Goal: Information Seeking & Learning: Learn about a topic

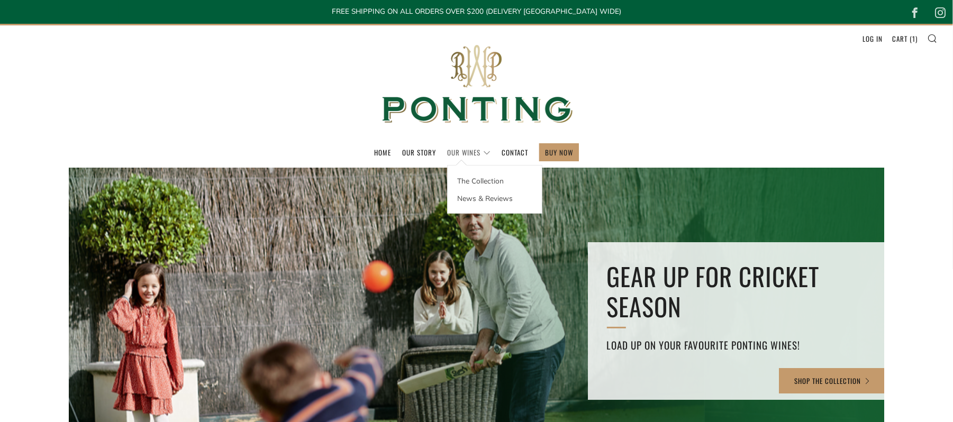
click at [453, 155] on link "Our Wines" at bounding box center [468, 152] width 43 height 17
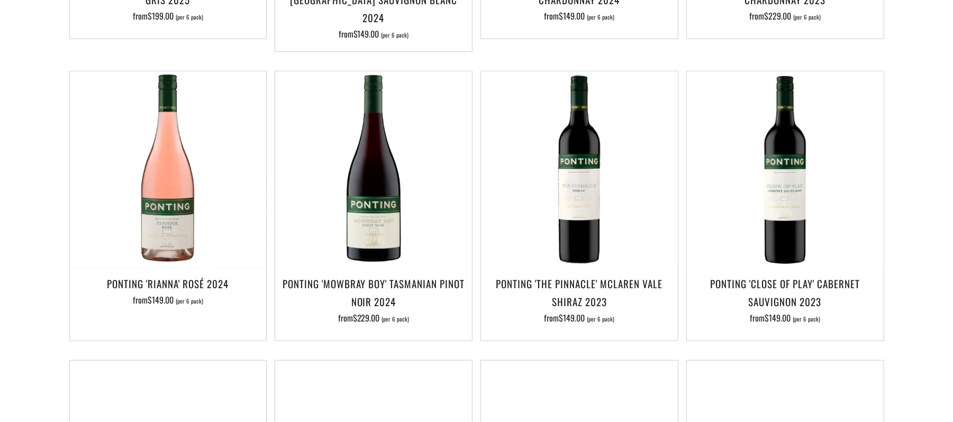
scroll to position [483, 0]
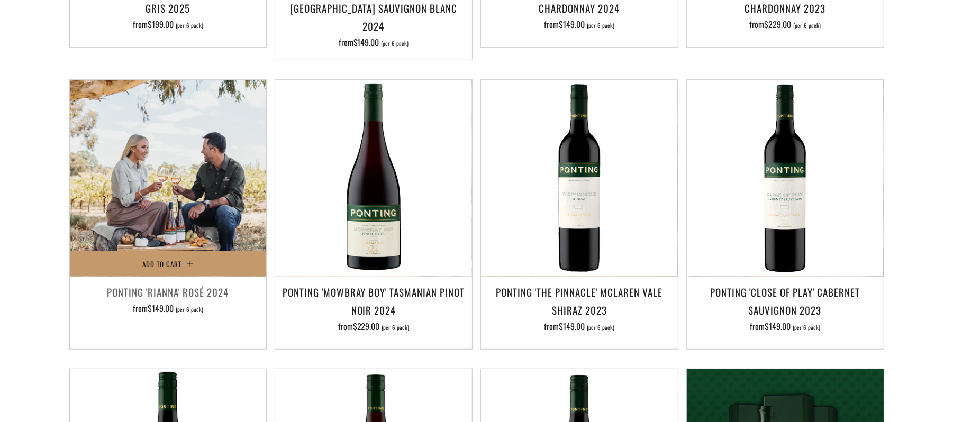
click at [172, 224] on img at bounding box center [168, 178] width 197 height 197
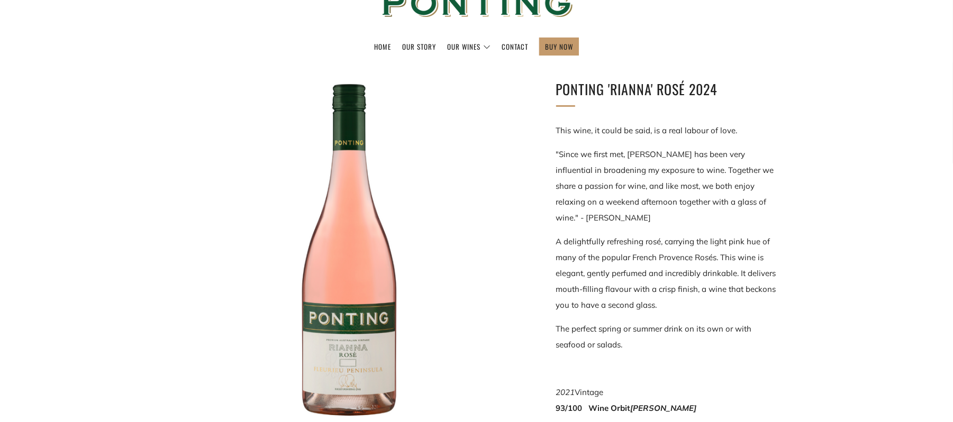
scroll to position [129, 0]
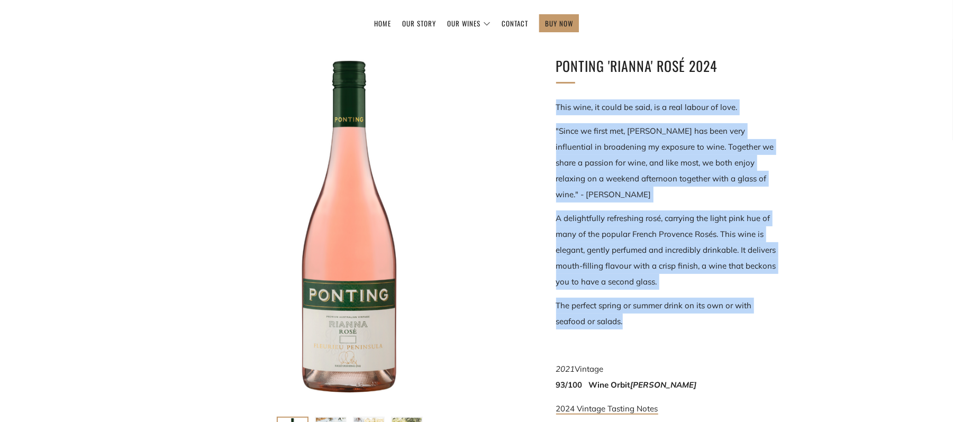
drag, startPoint x: 636, startPoint y: 325, endPoint x: 551, endPoint y: 106, distance: 234.9
click at [551, 106] on div "Ponting 'Rianna' Rosé 2024 This wine, it could be said, is a real labour of lov…" at bounding box center [652, 296] width 254 height 483
copy div "This wine, it could be said, is a real labour of love. "Since we first met, [PE…"
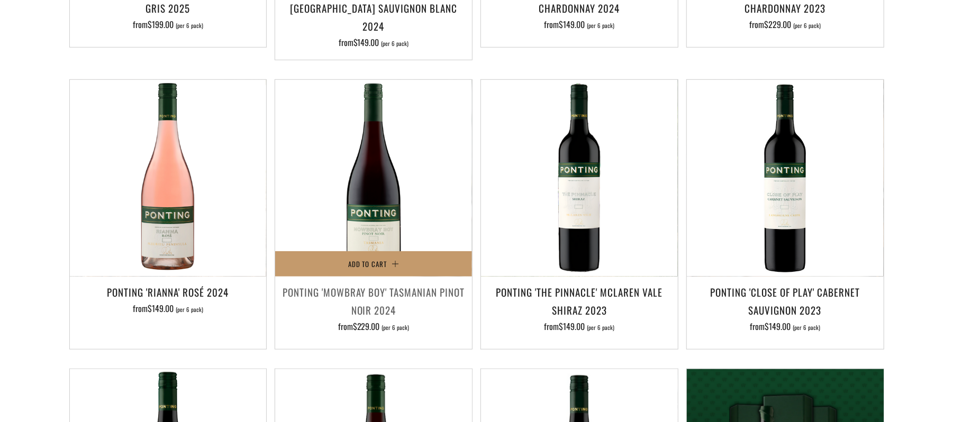
click at [358, 283] on h3 "Ponting 'Mowbray Boy' Tasmanian Pinot Noir 2024" at bounding box center [374, 301] width 186 height 36
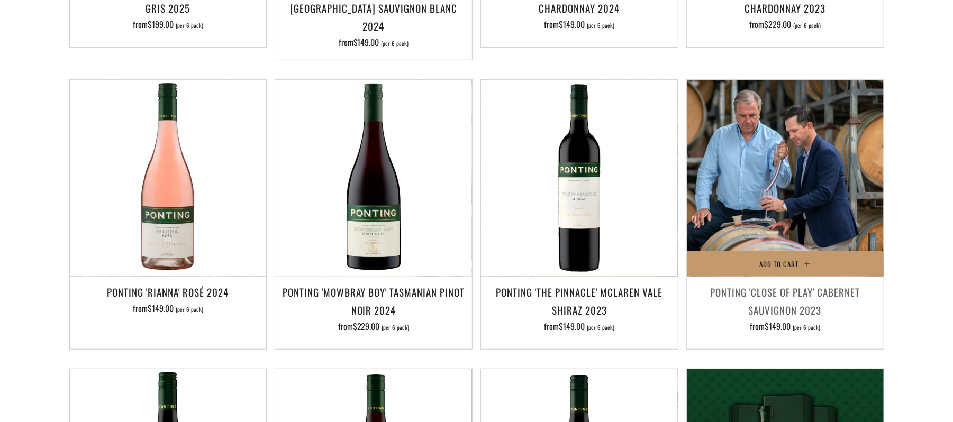
click at [778, 202] on img at bounding box center [785, 178] width 197 height 197
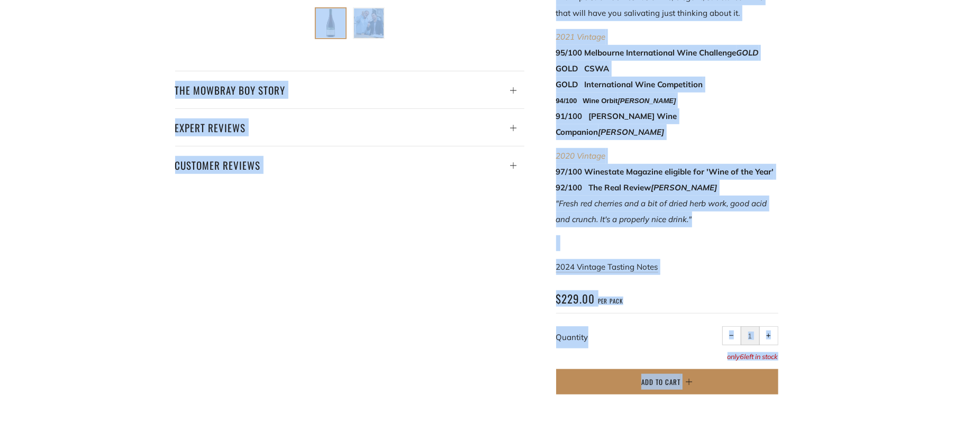
scroll to position [543, 0]
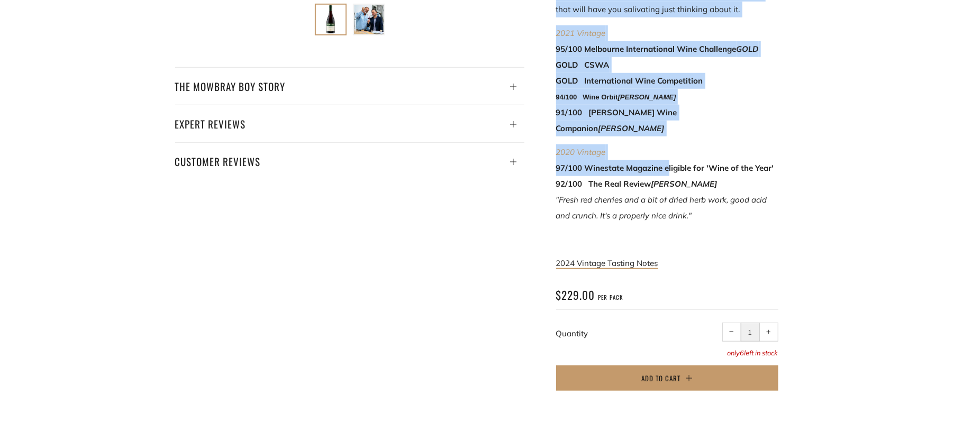
drag, startPoint x: 555, startPoint y: 299, endPoint x: 669, endPoint y: 123, distance: 208.9
click at [669, 123] on div "Ponting 'Mowbray Boy' Tasmanian Pinot Noir 2024 2022 Vintage GOLD Wine Showcase…" at bounding box center [652, 23] width 254 height 762
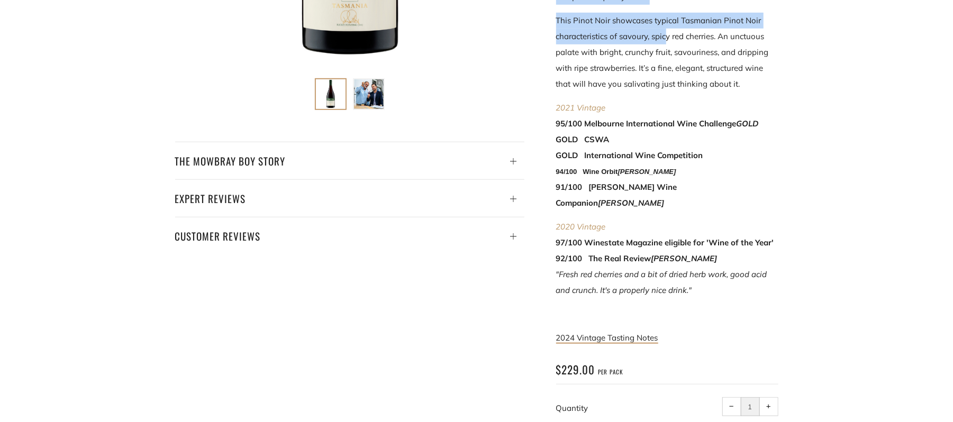
scroll to position [452, 0]
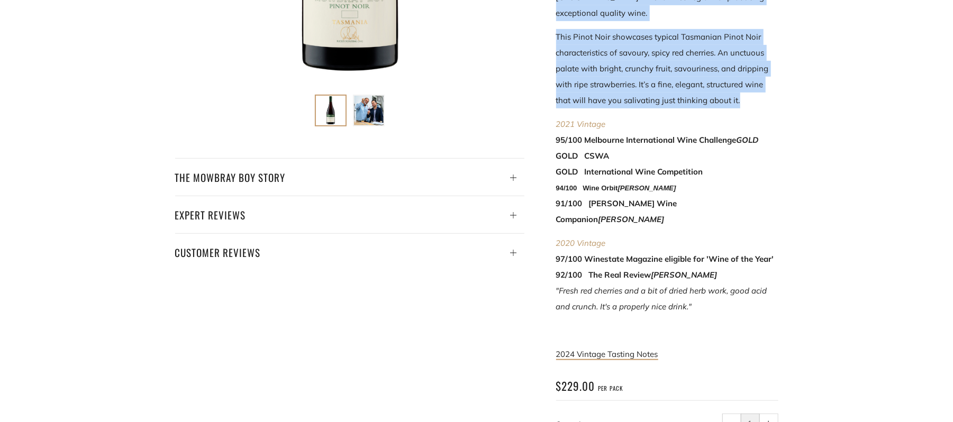
copy div "Ricky and Ben travelled to Tasmania, including the Tamar Valley near where Rick…"
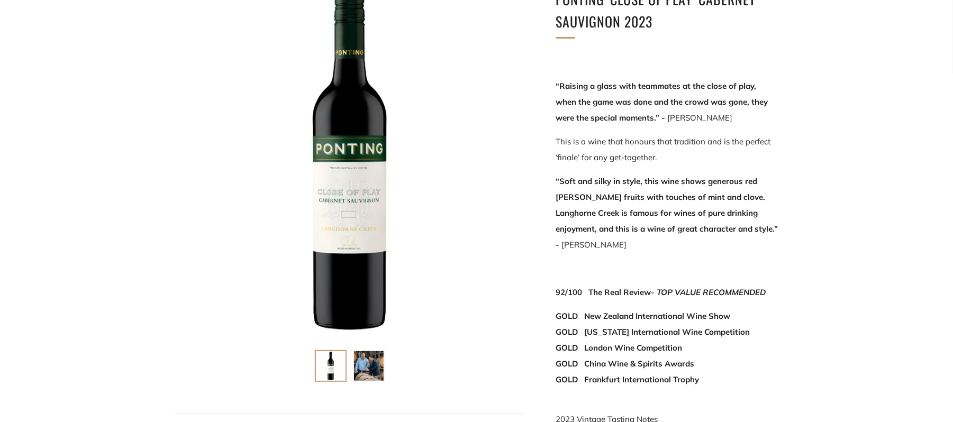
scroll to position [203, 0]
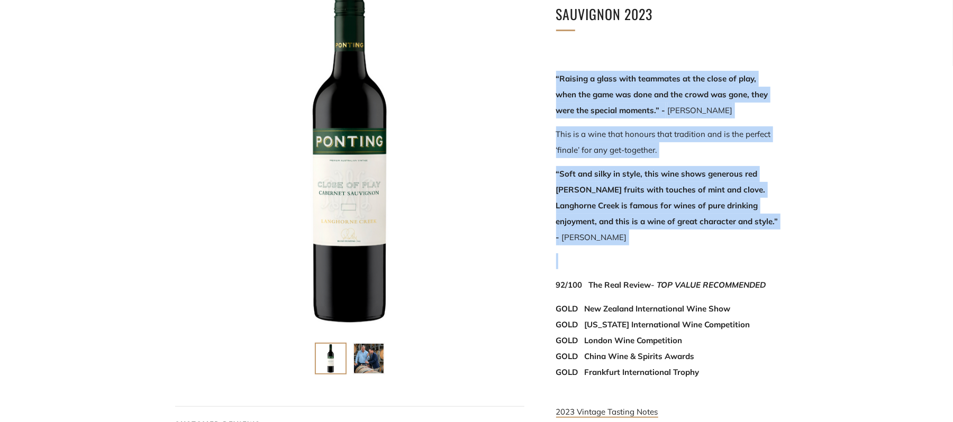
drag, startPoint x: 545, startPoint y: 73, endPoint x: 774, endPoint y: 232, distance: 278.7
click at [774, 232] on div "Ponting 'Close of Play' Cabernet Sauvignon 2023 “Raising a glass with teammates…" at bounding box center [652, 261] width 254 height 561
click at [623, 407] on link "2023 Vintage Tasting Notes" at bounding box center [607, 412] width 102 height 11
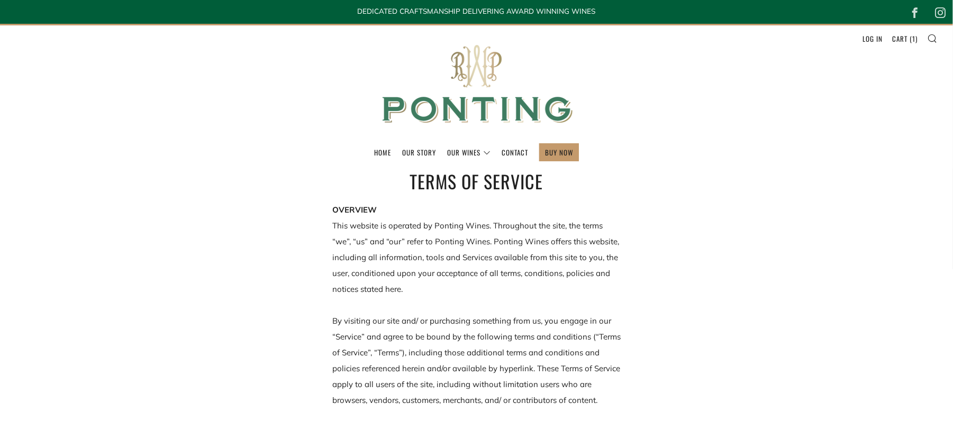
click at [462, 113] on img at bounding box center [477, 84] width 212 height 118
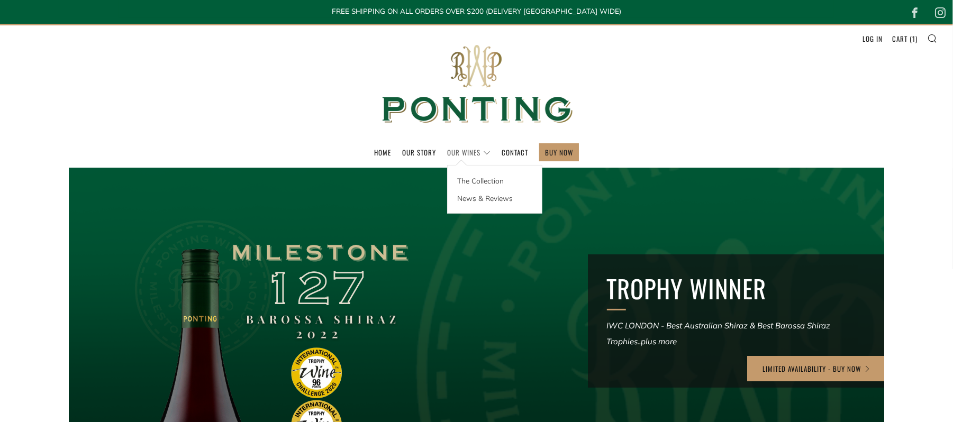
click at [464, 151] on link "Our Wines" at bounding box center [468, 152] width 43 height 17
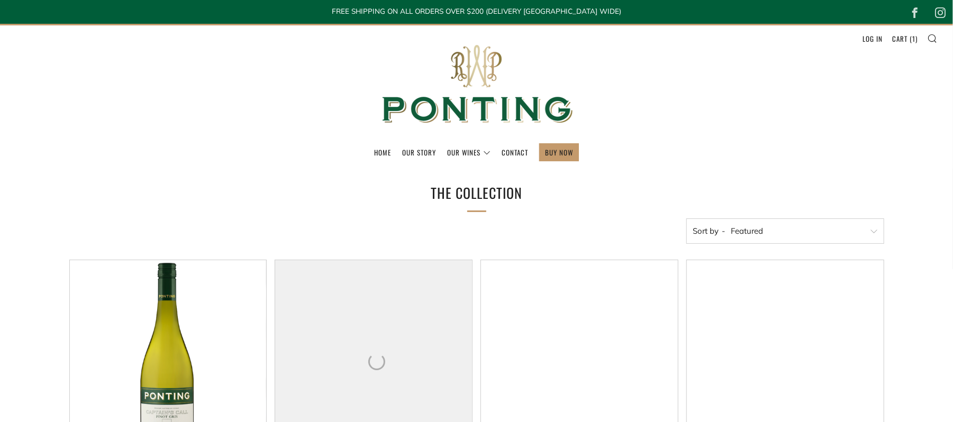
click at [466, 176] on link "The Collection" at bounding box center [495, 175] width 94 height 17
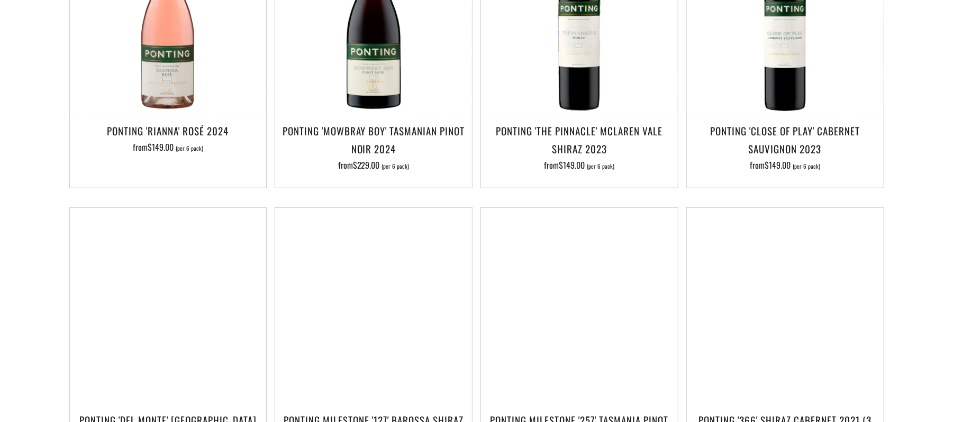
scroll to position [652, 0]
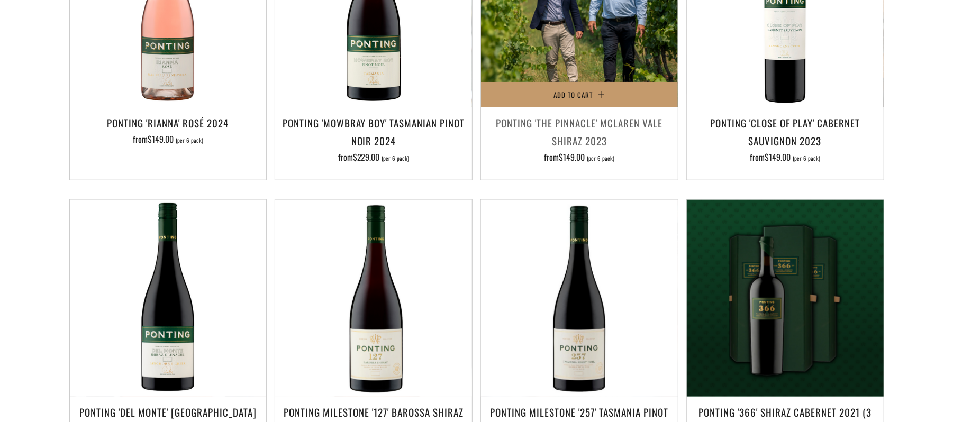
click at [577, 33] on img at bounding box center [579, 9] width 197 height 197
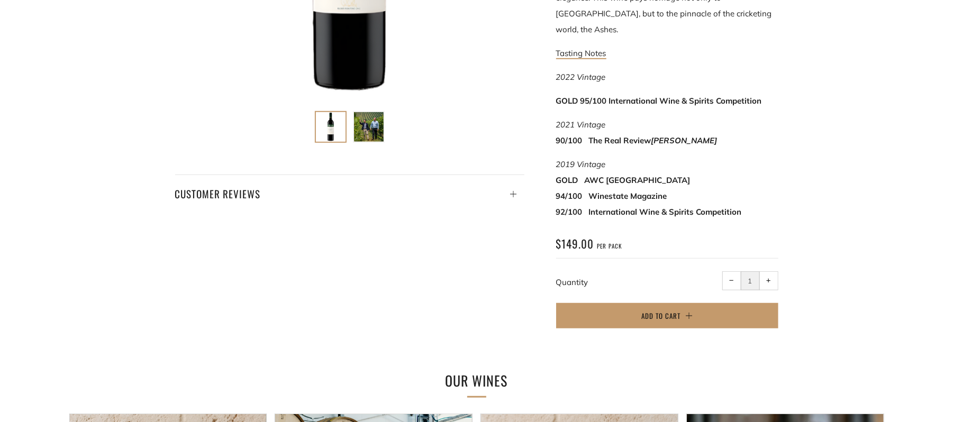
scroll to position [418, 0]
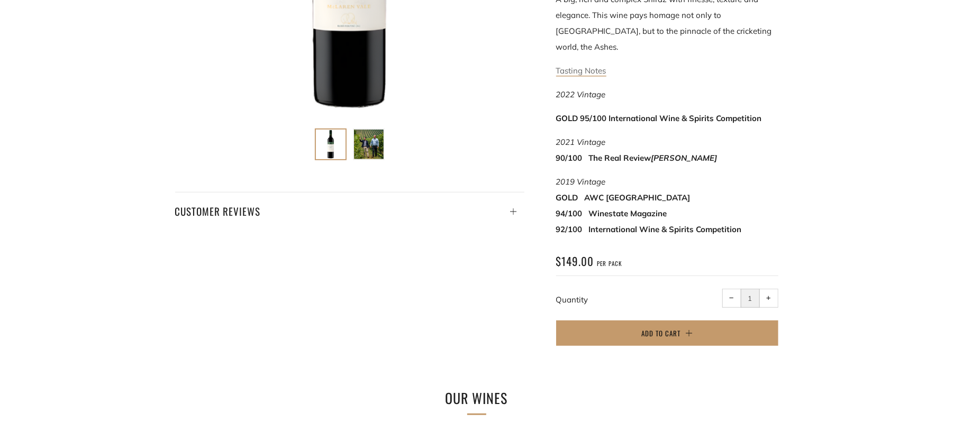
click at [590, 66] on link "Tasting Notes" at bounding box center [581, 71] width 50 height 11
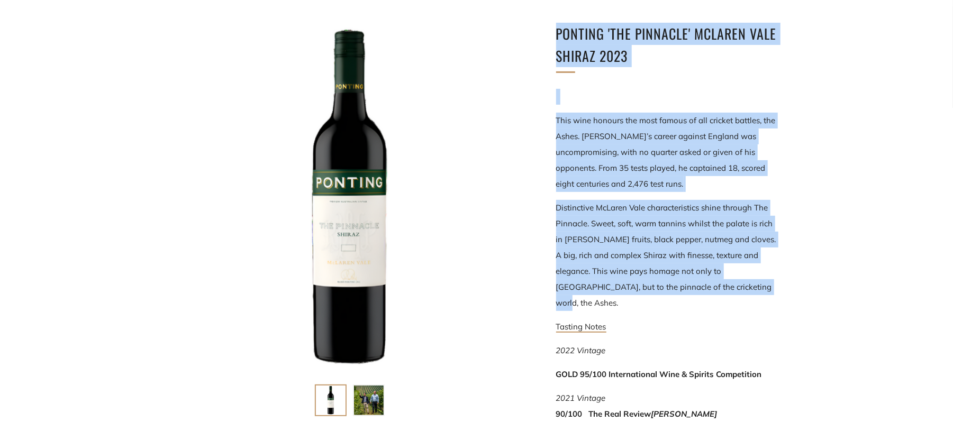
scroll to position [157, 0]
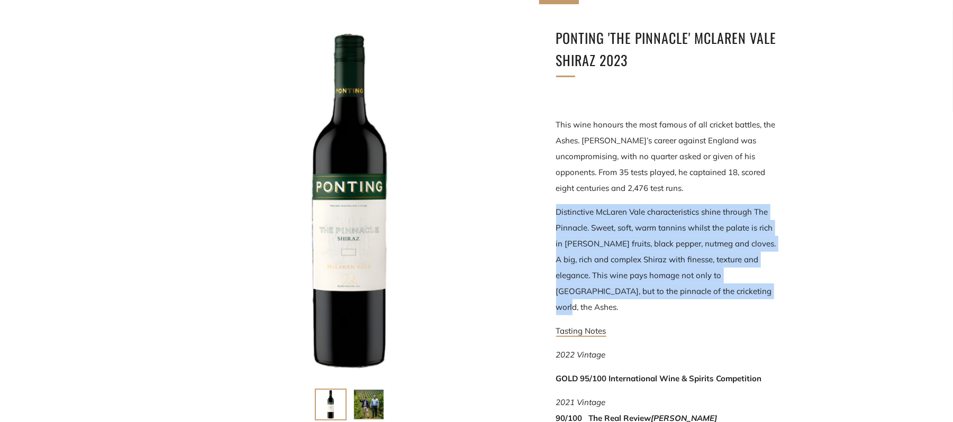
drag, startPoint x: 726, startPoint y: 34, endPoint x: 557, endPoint y: 209, distance: 243.0
click at [557, 209] on p "Distinctive McLaren Vale characteristics shine through The Pinnacle. Sweet, sof…" at bounding box center [667, 259] width 222 height 111
copy p "Distinctive McLaren Vale characteristics shine through The Pinnacle. Sweet, sof…"
